Goal: Task Accomplishment & Management: Manage account settings

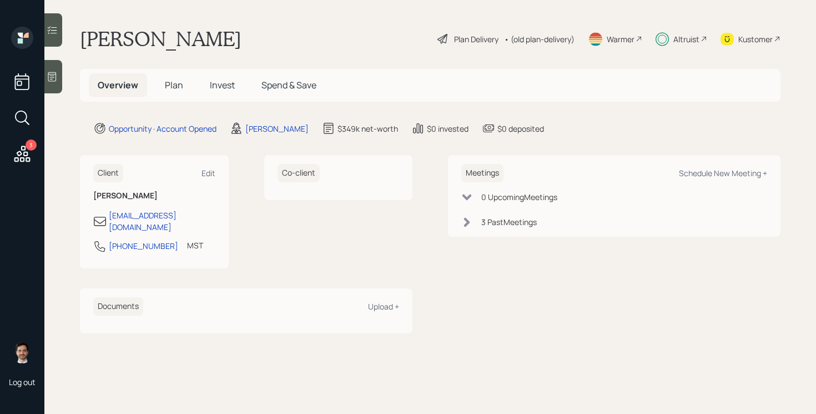
click at [462, 37] on div "Plan Delivery" at bounding box center [476, 39] width 44 height 12
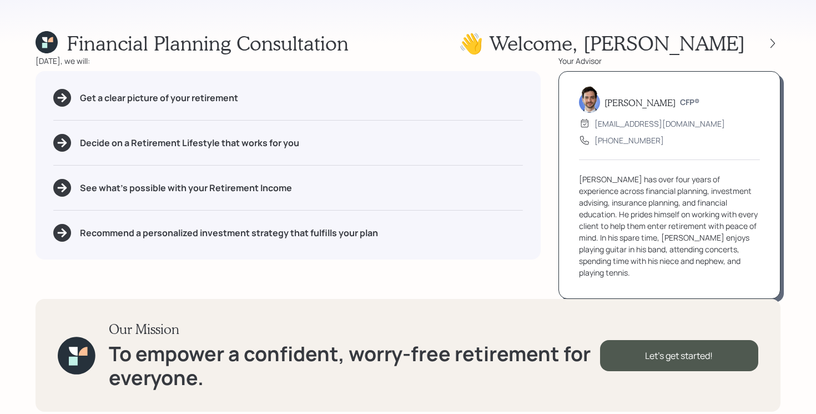
click at [38, 46] on icon at bounding box center [47, 42] width 22 height 22
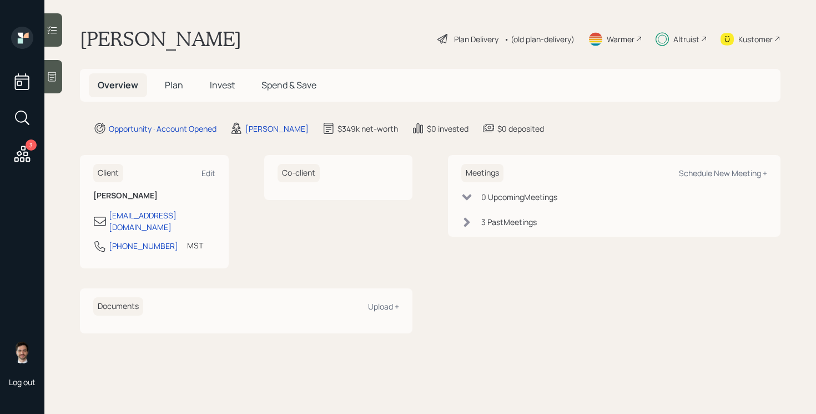
click at [214, 78] on h5 "Invest" at bounding box center [222, 85] width 43 height 24
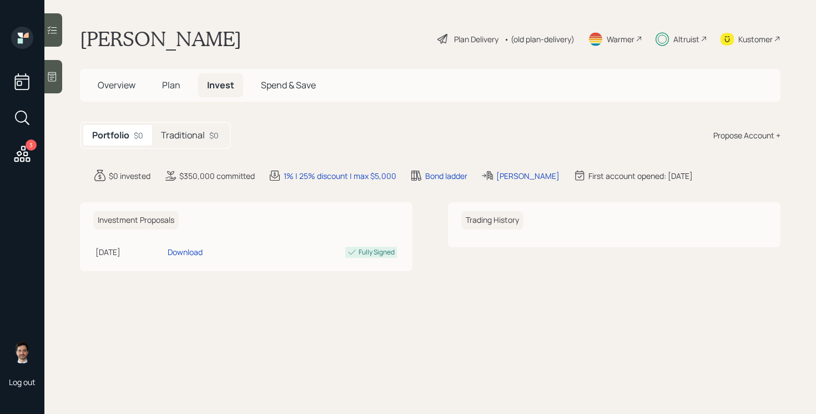
click at [193, 136] on h5 "Traditional" at bounding box center [183, 135] width 44 height 11
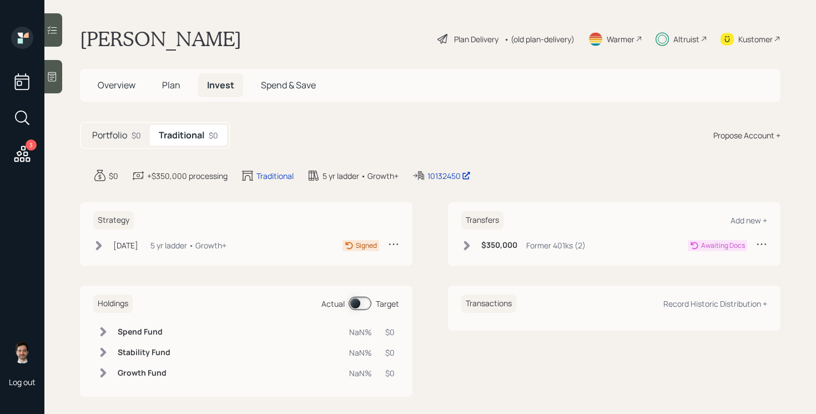
click at [102, 247] on icon at bounding box center [98, 245] width 11 height 11
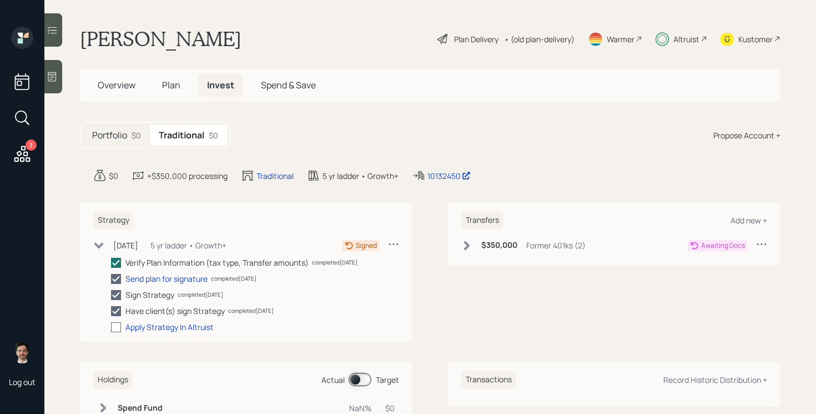
click at [115, 325] on div at bounding box center [116, 327] width 10 height 10
click at [111, 326] on input "checkbox" at bounding box center [110, 326] width 1 height 1
checkbox input "true"
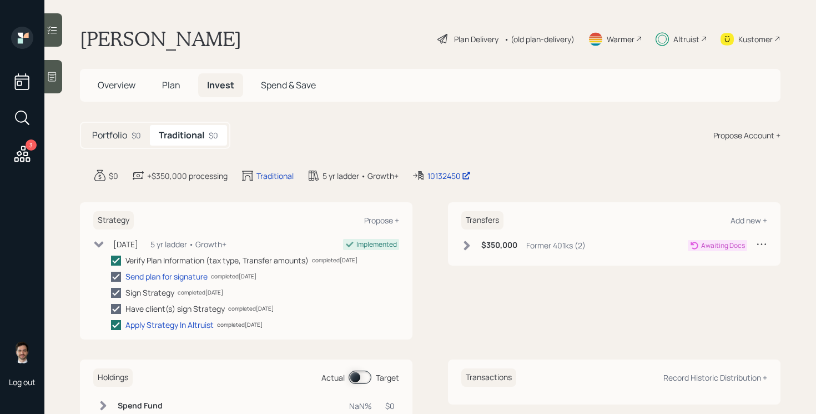
click at [99, 241] on icon at bounding box center [98, 244] width 11 height 11
